Goal: Transaction & Acquisition: Purchase product/service

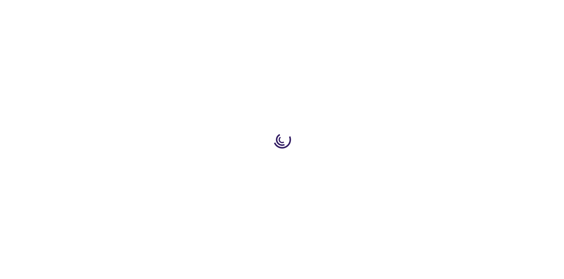
click at [373, 9] on link "Log In" at bounding box center [372, 9] width 12 height 5
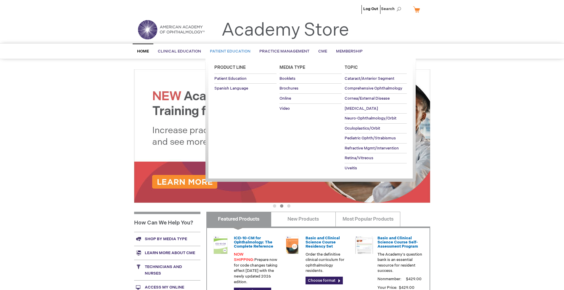
click at [229, 51] on span "Patient Education" at bounding box center [230, 51] width 41 height 5
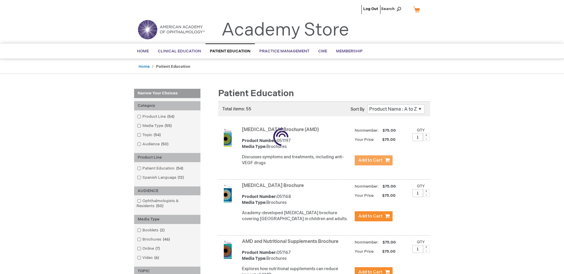
click at [373, 160] on span "Add to Cart" at bounding box center [370, 160] width 24 height 6
